Goal: Use online tool/utility: Utilize a website feature to perform a specific function

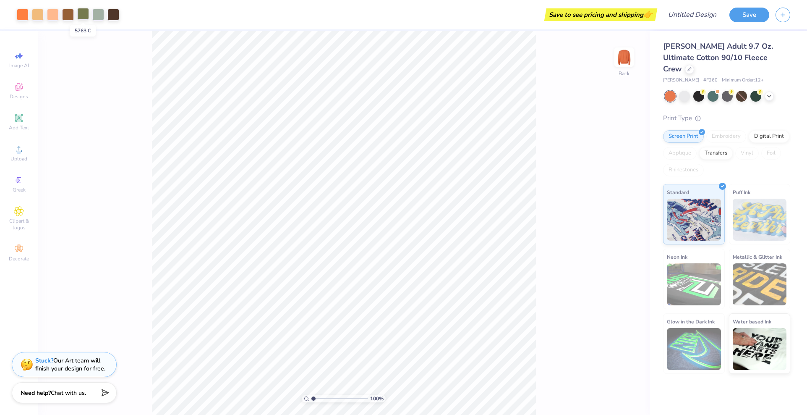
click at [84, 14] on div at bounding box center [83, 14] width 12 height 12
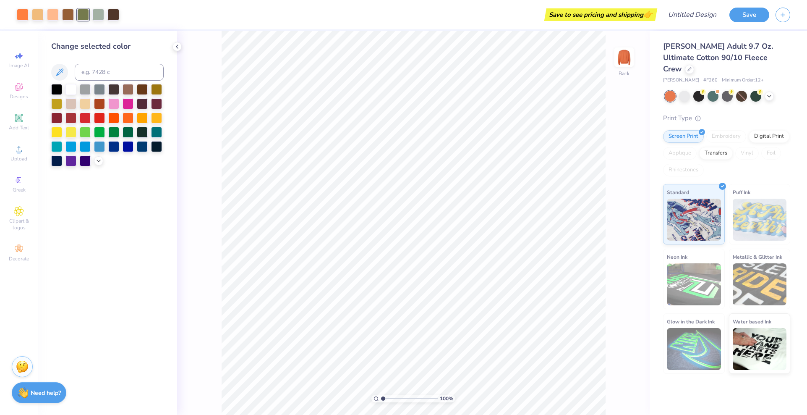
click at [191, 16] on div "Save to see pricing and shipping 👉" at bounding box center [391, 14] width 530 height 29
click at [176, 48] on icon at bounding box center [177, 46] width 7 height 7
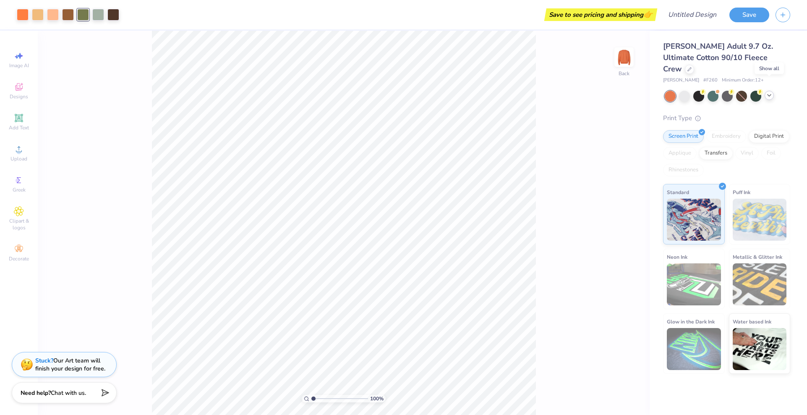
click at [768, 92] on icon at bounding box center [769, 95] width 7 height 7
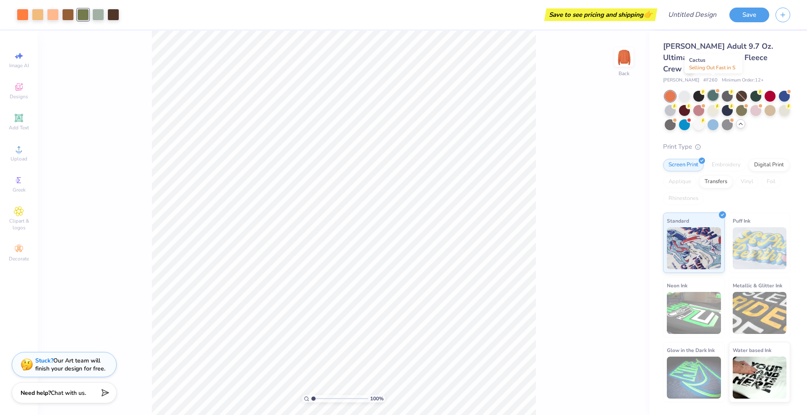
click at [714, 90] on div at bounding box center [713, 95] width 11 height 11
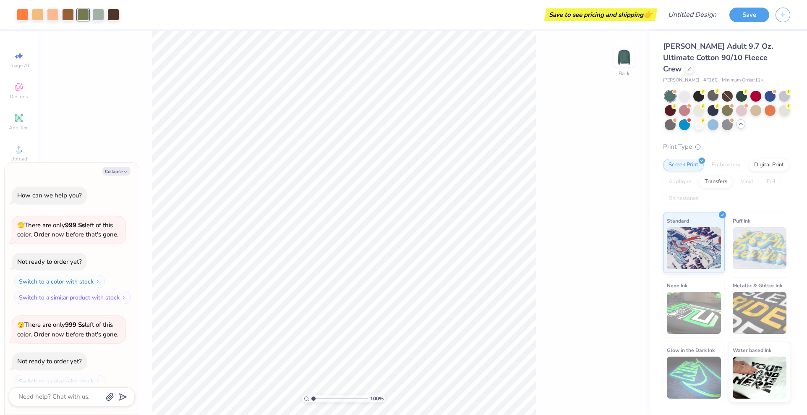
scroll to position [27, 0]
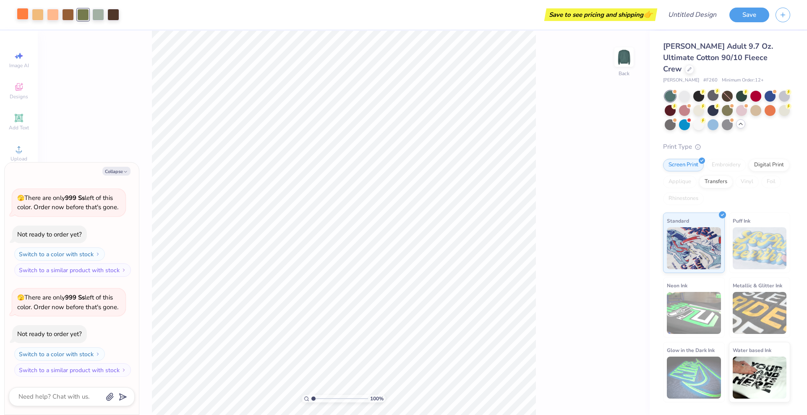
click at [24, 15] on div at bounding box center [23, 14] width 12 height 12
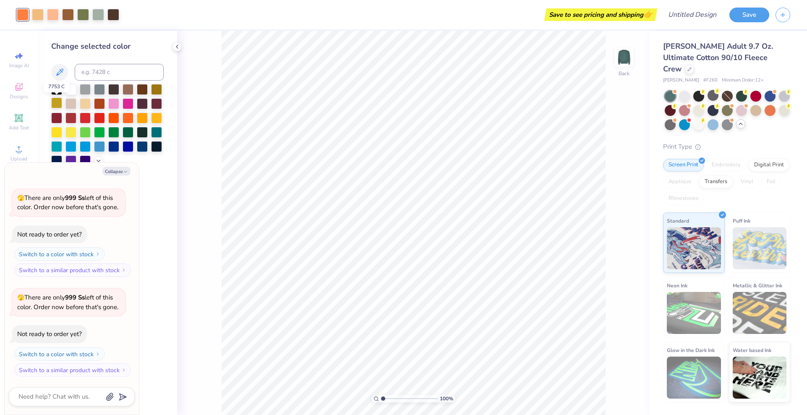
click at [57, 102] on div at bounding box center [56, 102] width 11 height 11
click at [85, 102] on div at bounding box center [85, 102] width 11 height 11
click at [156, 92] on div at bounding box center [156, 88] width 11 height 11
click at [129, 118] on div at bounding box center [128, 117] width 11 height 11
click at [143, 118] on div at bounding box center [142, 117] width 11 height 11
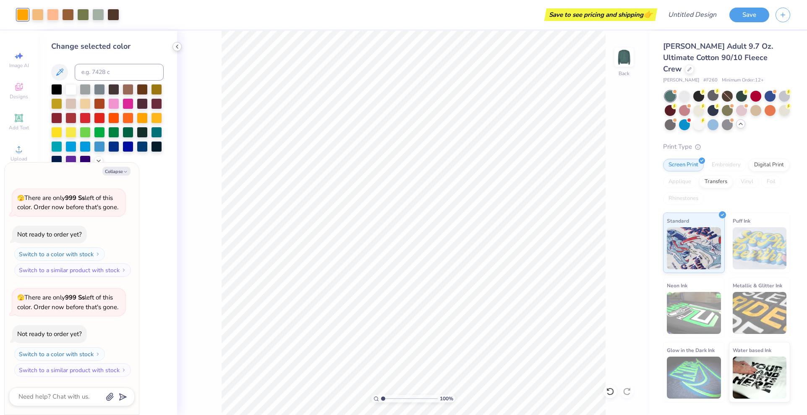
click at [177, 46] on polyline at bounding box center [177, 46] width 2 height 3
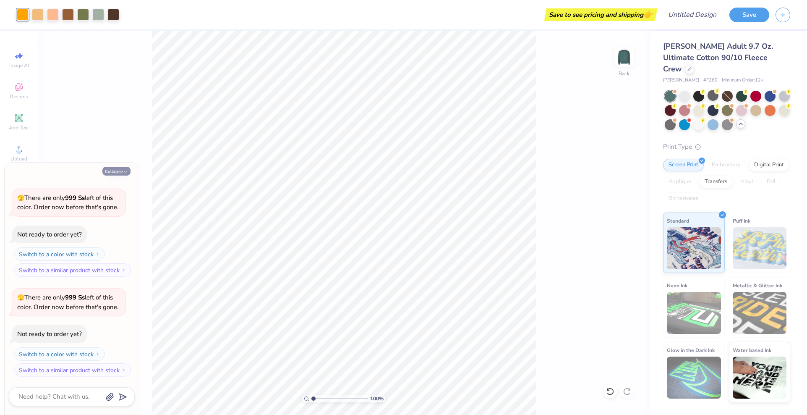
click at [123, 170] on icon "button" at bounding box center [125, 171] width 5 height 5
type textarea "x"
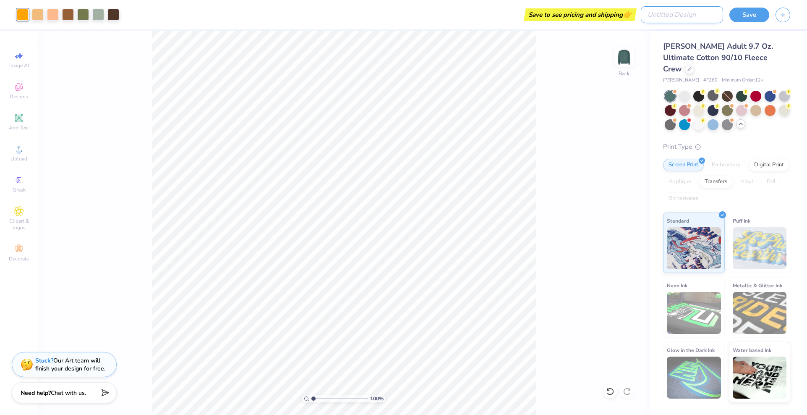
click at [681, 18] on input "Design Title" at bounding box center [682, 14] width 82 height 17
click at [19, 120] on icon at bounding box center [19, 118] width 6 height 6
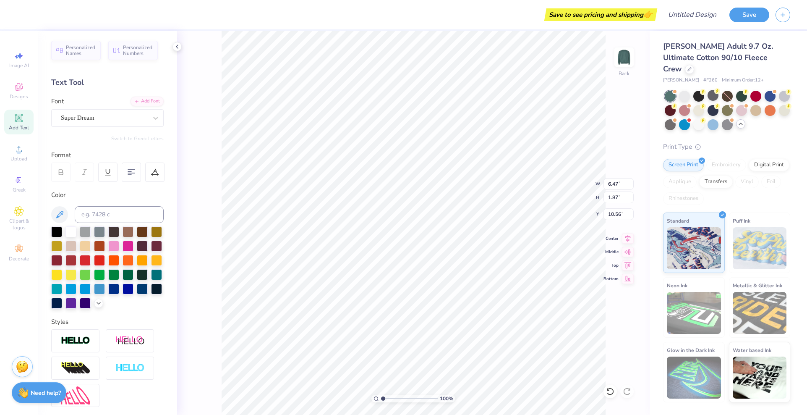
type input "12.37"
type input "12.21"
type input "2.25"
type input "6.47"
type input "1.87"
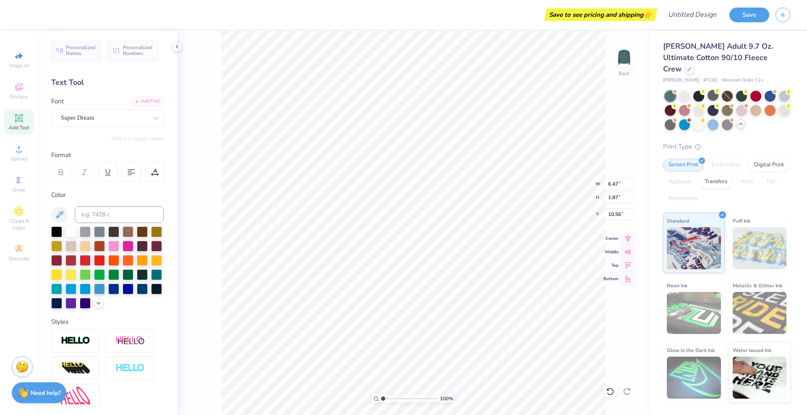
type input "13.82"
click at [474, 306] on li "Delete" at bounding box center [460, 306] width 66 height 16
click at [177, 45] on polyline at bounding box center [177, 46] width 2 height 3
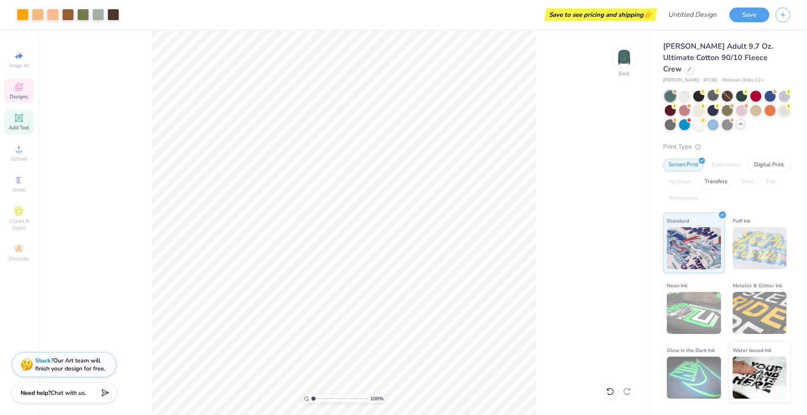
click at [16, 90] on icon at bounding box center [19, 87] width 8 height 8
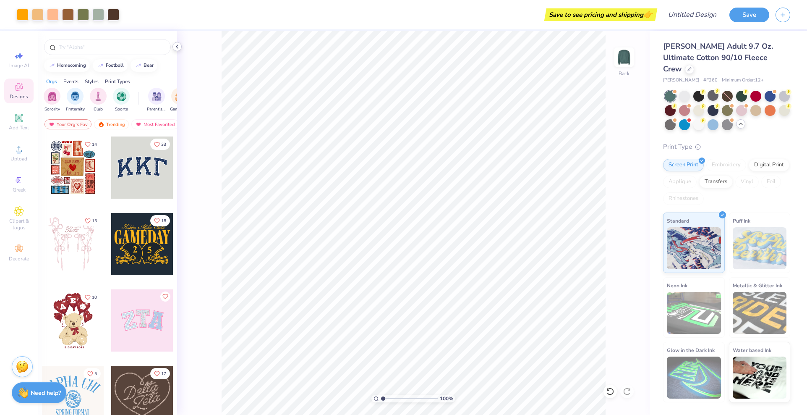
click at [178, 45] on icon at bounding box center [177, 46] width 7 height 7
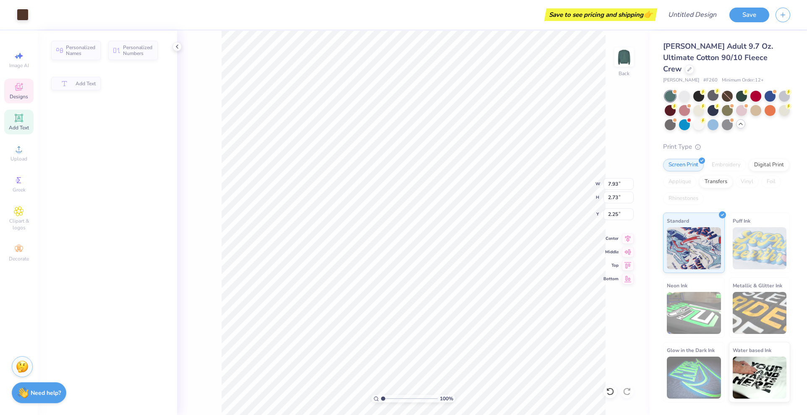
type input "7.93"
type input "2.73"
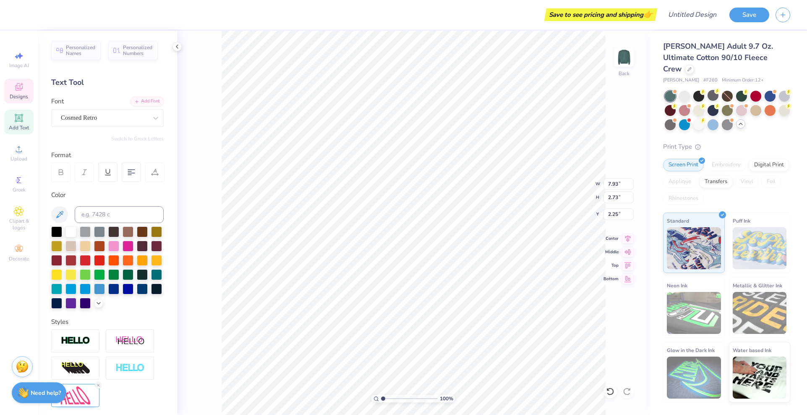
scroll to position [0, 0]
type textarea "[US_STATE]"
type input "7.97"
type input "2.75"
type input "2.12"
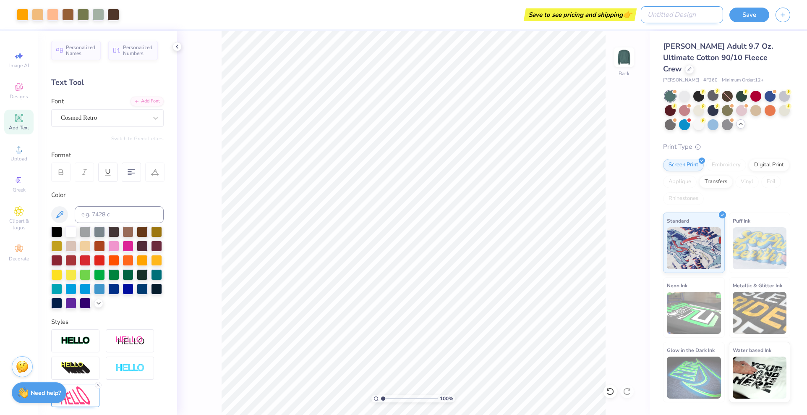
click at [694, 15] on input "Design Title" at bounding box center [682, 14] width 82 height 17
type input "[US_STATE]"
click at [736, 21] on div "Save" at bounding box center [750, 15] width 40 height 15
click at [743, 15] on button "Save" at bounding box center [750, 13] width 40 height 15
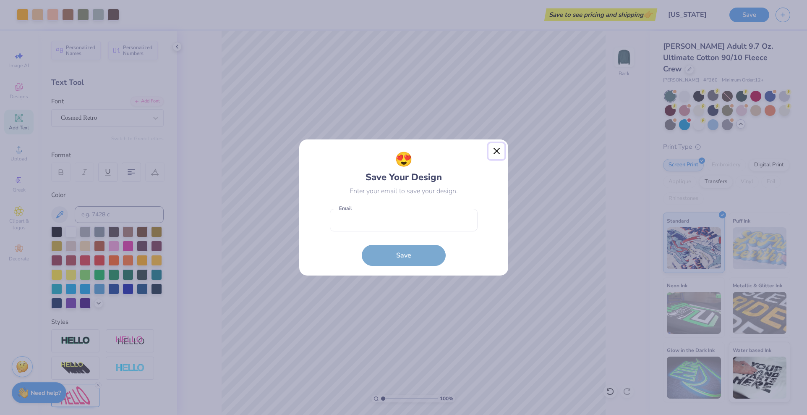
click at [495, 149] on button "Close" at bounding box center [497, 151] width 16 height 16
